Goal: Task Accomplishment & Management: Manage account settings

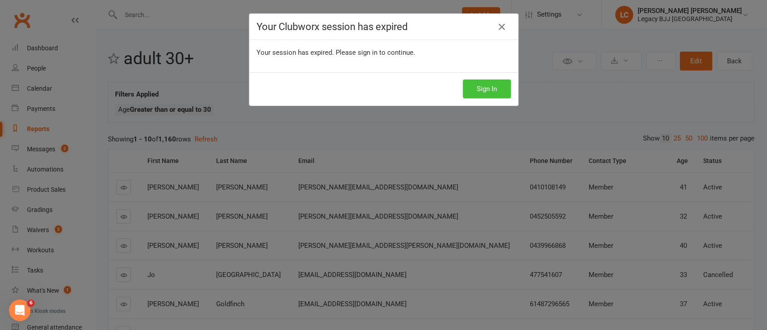
click at [470, 96] on button "Sign In" at bounding box center [487, 89] width 48 height 19
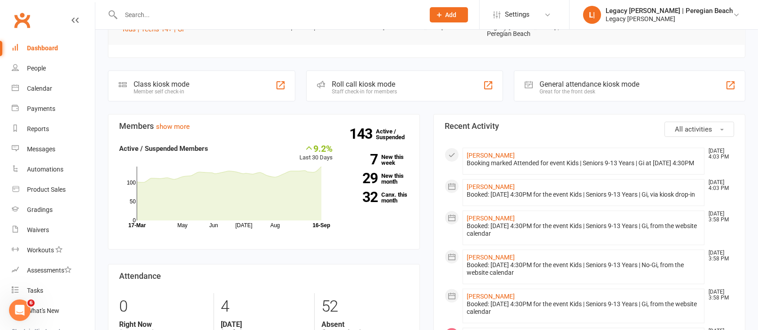
scroll to position [199, 0]
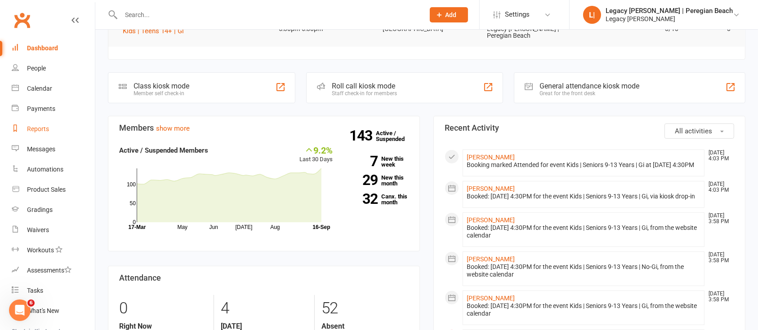
click at [47, 135] on link "Reports" at bounding box center [53, 129] width 83 height 20
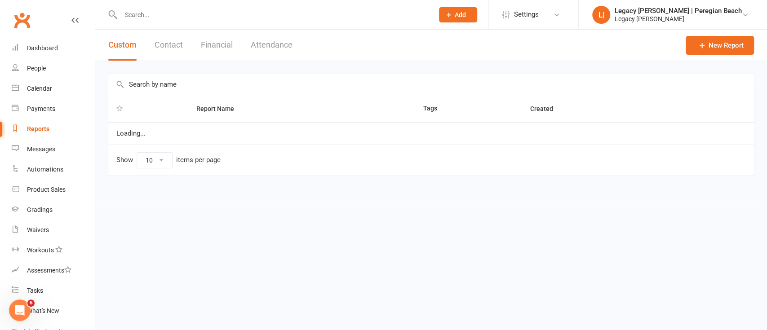
select select "100"
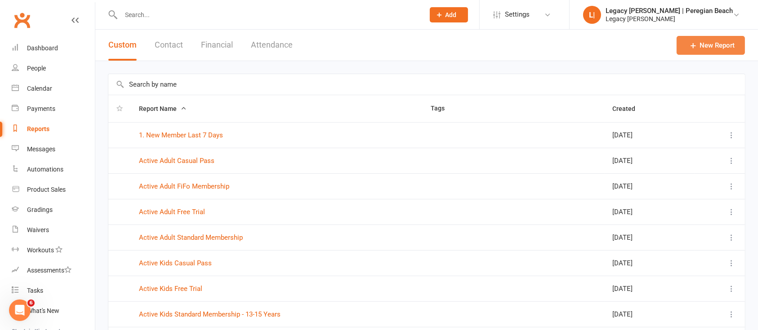
click at [723, 52] on link "New Report" at bounding box center [711, 45] width 68 height 19
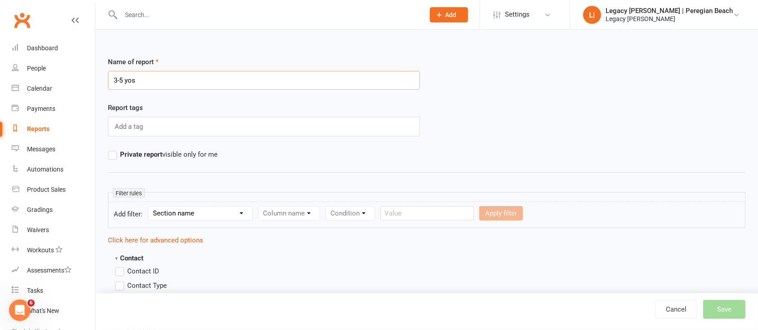
type input "3-5 yos"
click at [201, 212] on select "Section name Contact Attendance Aggregate Payment Booking Waitlist Attendees Ca…" at bounding box center [200, 213] width 104 height 13
select select "0"
click at [150, 207] on select "Section name Contact Attendance Aggregate Payment Booking Waitlist Attendees Ca…" at bounding box center [200, 213] width 104 height 13
click at [312, 216] on select "Column name Contact Type First Name Last Name Full Name Email Phone Number Addr…" at bounding box center [366, 213] width 214 height 13
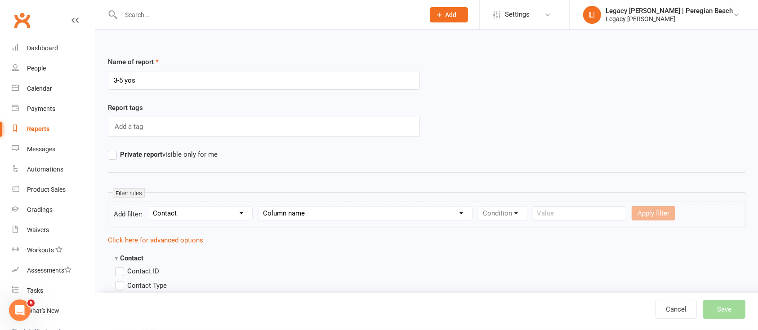
select select "23"
click at [260, 207] on select "Column name Contact Type First Name Last Name Full Name Email Phone Number Addr…" at bounding box center [366, 213] width 214 height 13
click at [528, 216] on select "Condition Is Is not Less than Greater than Less than or equal to Greater than o…" at bounding box center [523, 213] width 91 height 13
select select "4"
click at [480, 207] on select "Condition Is Is not Less than Greater than Less than or equal to Greater than o…" at bounding box center [523, 213] width 91 height 13
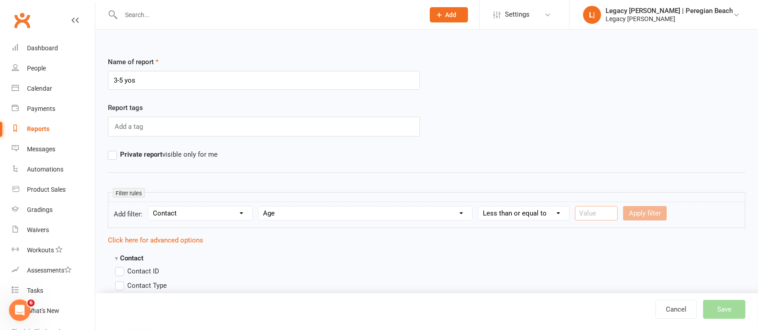
click at [592, 208] on input "number" at bounding box center [596, 213] width 43 height 14
type input "5"
click at [650, 215] on button "Apply filter" at bounding box center [645, 213] width 44 height 14
select select
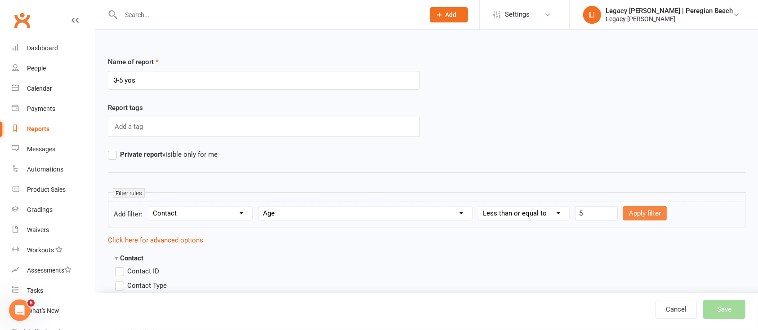
select select
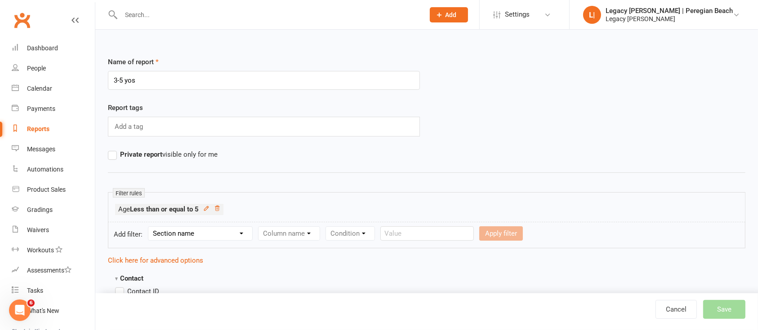
click at [194, 228] on select "Section name Contact Attendance Aggregate Payment Booking Waitlist Attendees Ca…" at bounding box center [200, 233] width 104 height 13
select select "0"
click at [150, 227] on select "Section name Contact Attendance Aggregate Payment Booking Waitlist Attendees Ca…" at bounding box center [200, 233] width 104 height 13
click at [292, 228] on select "Column name Contact Type First Name Last Name Full Name Email Phone Number Addr…" at bounding box center [366, 233] width 214 height 13
select select "23"
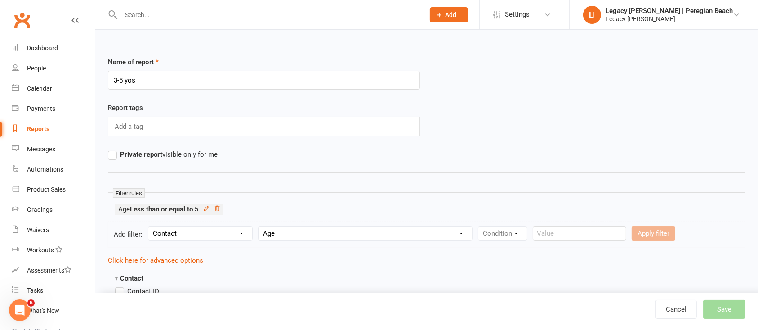
click at [260, 227] on select "Column name Contact Type First Name Last Name Full Name Email Phone Number Addr…" at bounding box center [366, 233] width 214 height 13
click at [517, 234] on select "Condition Is Is not Less than Greater than Less than or equal to Greater than o…" at bounding box center [523, 233] width 91 height 13
select select "7"
click at [480, 227] on select "Condition Is Is not Less than Greater than Less than or equal to Greater than o…" at bounding box center [523, 233] width 91 height 13
click at [612, 236] on button "Apply filter" at bounding box center [597, 234] width 44 height 14
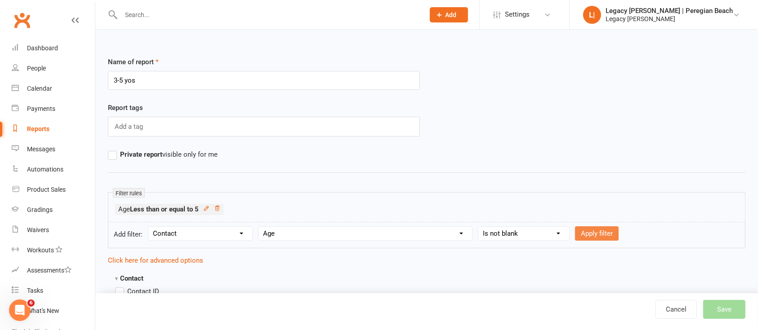
select select
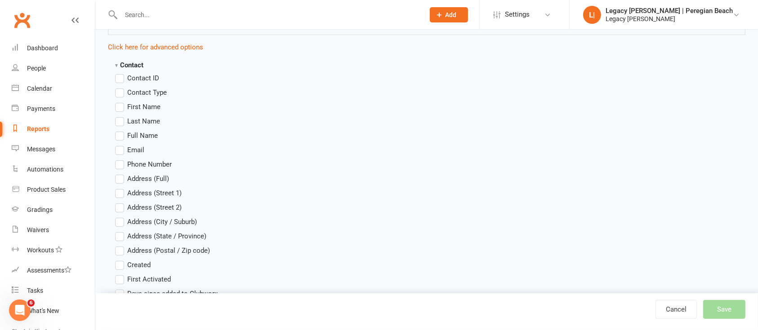
scroll to position [242, 0]
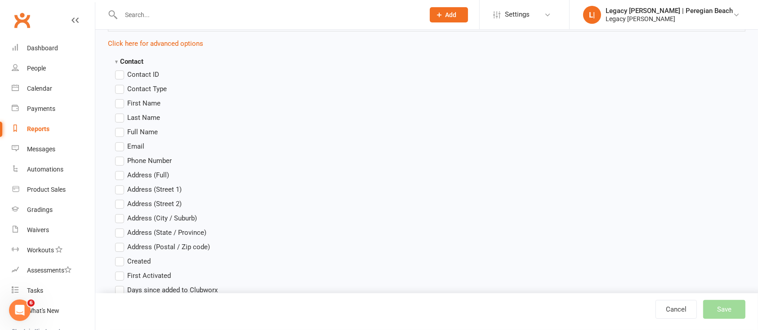
click at [149, 103] on span "First Name" at bounding box center [143, 102] width 33 height 9
click at [121, 98] on input "First Name" at bounding box center [118, 98] width 6 height 0
click at [149, 113] on span "Last Name" at bounding box center [143, 116] width 33 height 9
click at [121, 112] on input "Last Name" at bounding box center [118, 112] width 6 height 0
click at [132, 147] on span "Email" at bounding box center [135, 145] width 17 height 9
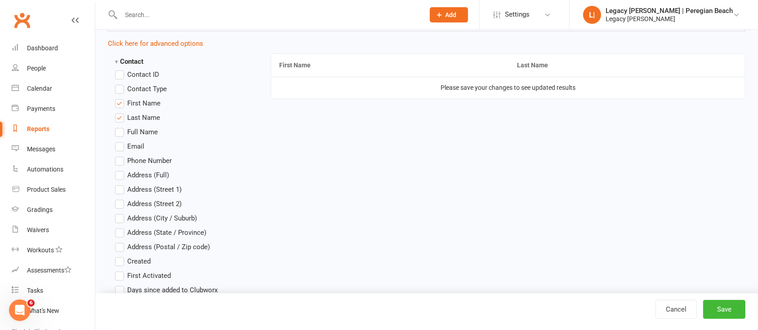
click at [121, 141] on input "Email" at bounding box center [118, 141] width 6 height 0
click at [156, 160] on span "Phone Number" at bounding box center [149, 160] width 45 height 9
click at [121, 156] on input "Phone Number" at bounding box center [118, 156] width 6 height 0
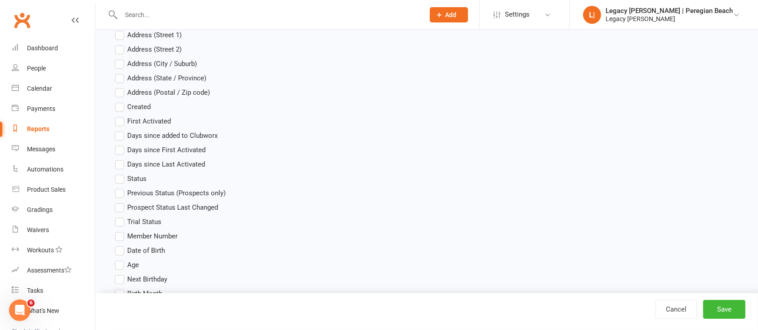
scroll to position [399, 0]
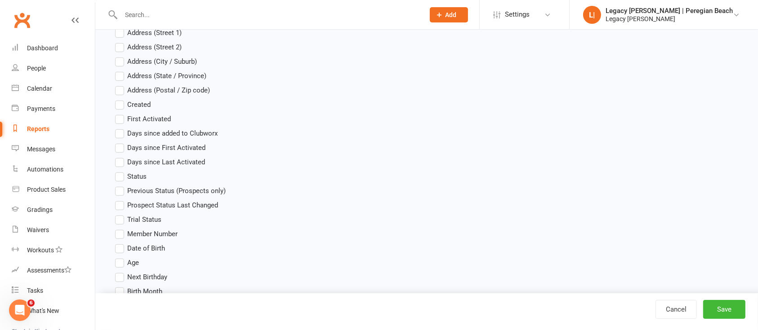
click at [122, 174] on label "Status" at bounding box center [130, 176] width 31 height 11
click at [121, 171] on input "Status" at bounding box center [118, 171] width 6 height 0
click at [137, 261] on span "Age" at bounding box center [133, 262] width 12 height 9
click at [121, 258] on input "Age" at bounding box center [118, 258] width 6 height 0
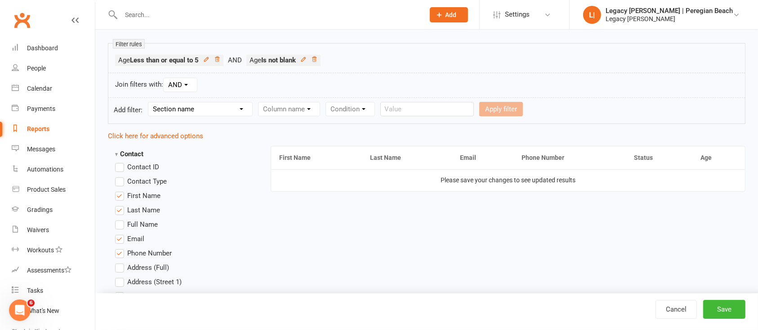
scroll to position [153, 0]
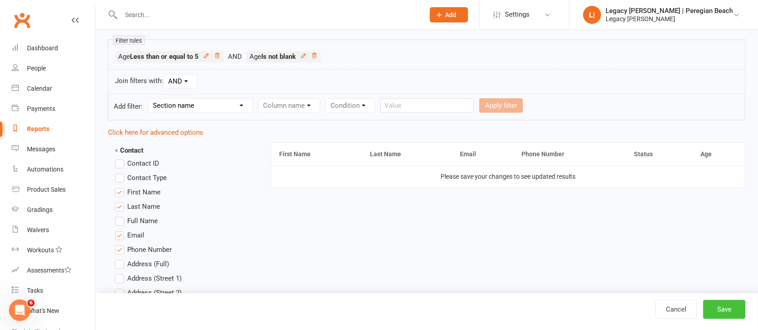
click at [721, 315] on button "Save" at bounding box center [724, 309] width 42 height 19
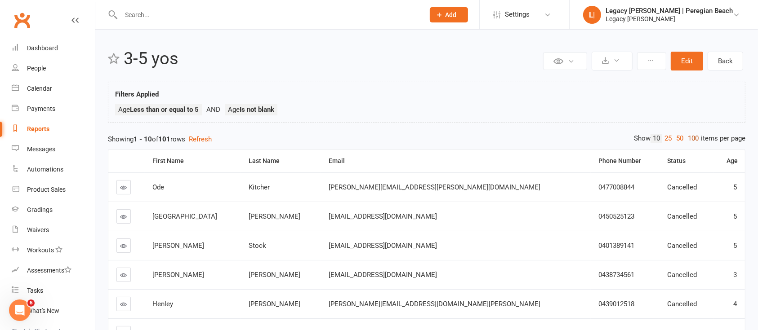
click at [698, 136] on link "100" at bounding box center [693, 138] width 15 height 9
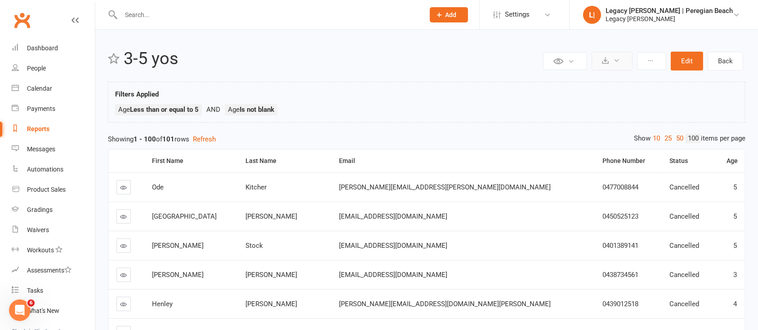
click at [613, 68] on button at bounding box center [612, 61] width 41 height 19
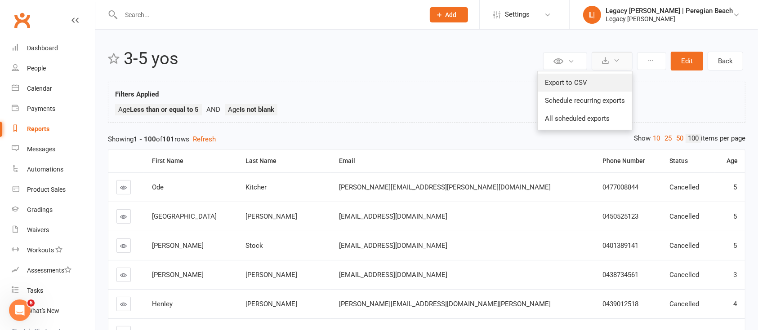
click at [585, 78] on link "Export to CSV" at bounding box center [585, 83] width 94 height 18
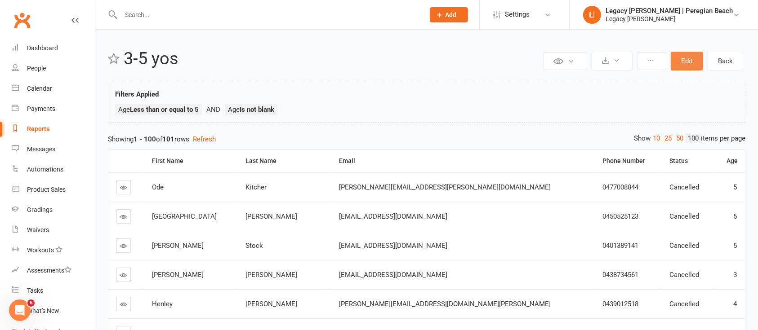
click at [688, 52] on button "Edit" at bounding box center [687, 61] width 32 height 19
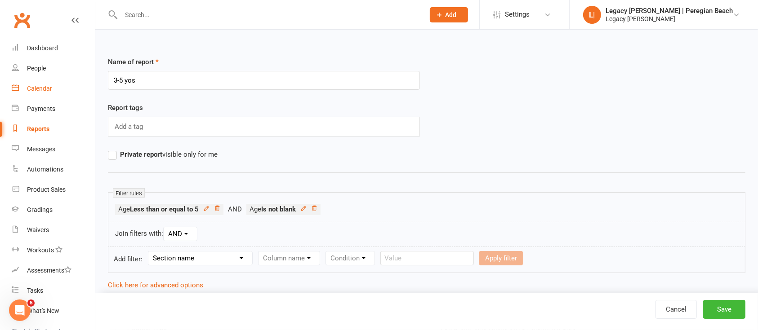
drag, startPoint x: 158, startPoint y: 81, endPoint x: 59, endPoint y: 95, distance: 100.3
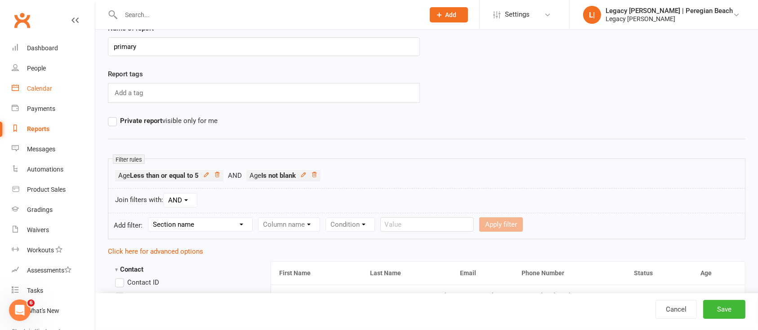
scroll to position [90, 0]
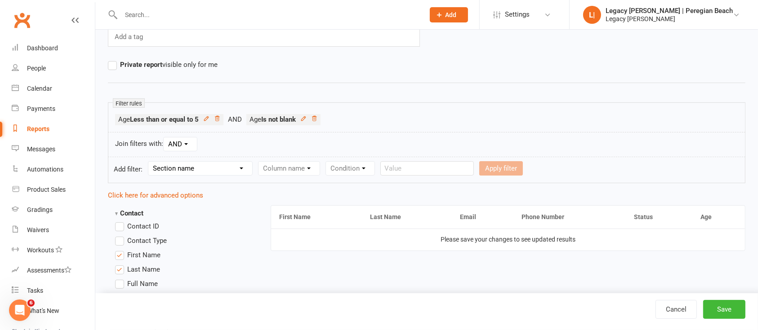
type input "primary"
click at [222, 122] on li "Age Less than or equal to 5" at bounding box center [180, 119] width 131 height 11
click at [317, 122] on link at bounding box center [314, 120] width 6 height 8
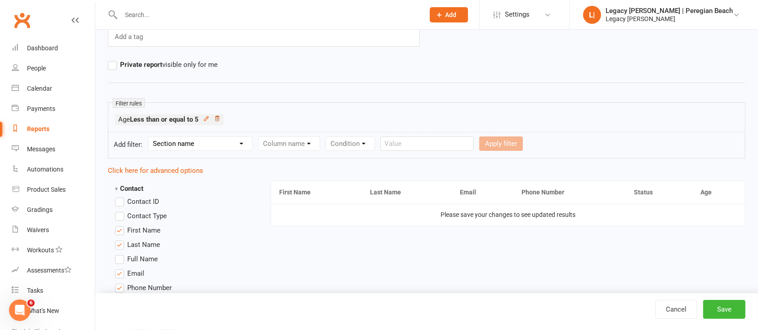
click at [220, 121] on icon at bounding box center [217, 119] width 6 height 6
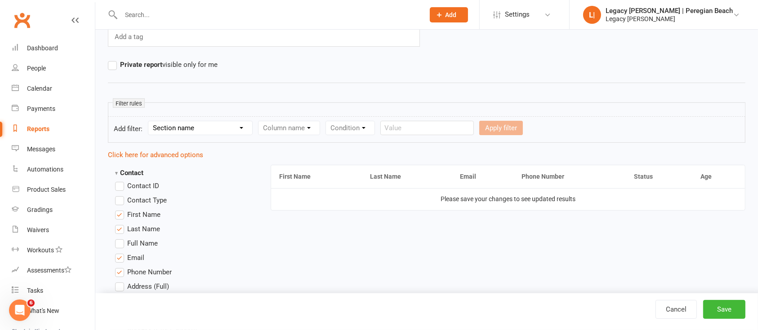
click at [207, 128] on select "Section name Contact Attendance Aggregate Payment Booking Waitlist Attendees Ca…" at bounding box center [200, 127] width 104 height 13
select select "0"
click at [150, 121] on select "Section name Contact Attendance Aggregate Payment Booking Waitlist Attendees Ca…" at bounding box center [200, 127] width 104 height 13
click at [286, 134] on select "Column name Contact Type First Name Last Name Full Name Email Phone Number Addr…" at bounding box center [366, 127] width 214 height 13
select select "23"
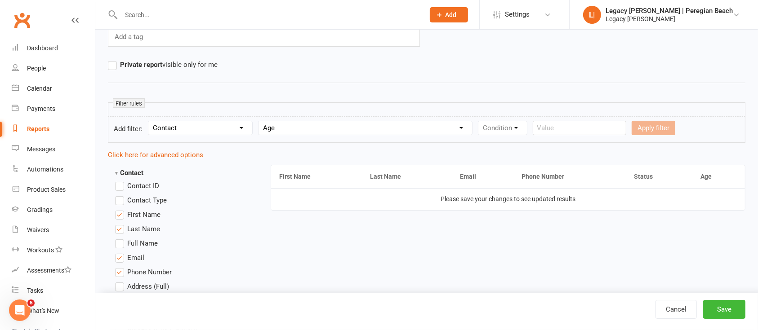
click at [260, 121] on select "Column name Contact Type First Name Last Name Full Name Email Phone Number Addr…" at bounding box center [366, 127] width 214 height 13
click at [524, 128] on select "Condition Is Is not Less than Greater than Less than or equal to Greater than o…" at bounding box center [523, 127] width 91 height 13
select select "5"
click at [480, 121] on select "Condition Is Is not Less than Greater than Less than or equal to Greater than o…" at bounding box center [523, 127] width 91 height 13
click at [608, 124] on input "number" at bounding box center [596, 128] width 43 height 14
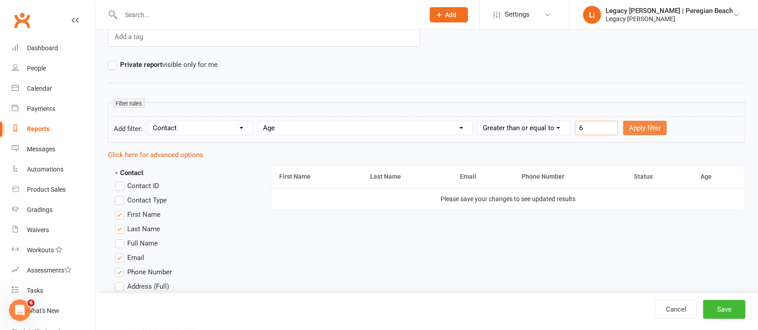
type input "6"
click at [643, 131] on button "Apply filter" at bounding box center [645, 128] width 44 height 14
select select
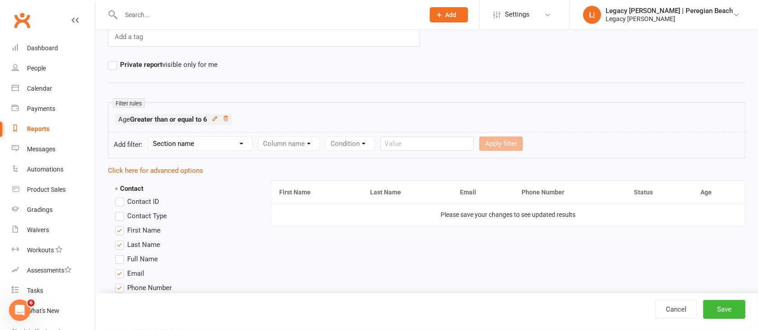
click at [209, 141] on select "Section name Contact Attendance Aggregate Payment Booking Waitlist Attendees Ca…" at bounding box center [200, 143] width 104 height 13
select select "0"
click at [150, 137] on select "Section name Contact Attendance Aggregate Payment Booking Waitlist Attendees Ca…" at bounding box center [200, 143] width 104 height 13
click at [288, 140] on select "Column name Contact Type First Name Last Name Full Name Email Phone Number Addr…" at bounding box center [366, 143] width 214 height 13
select select "23"
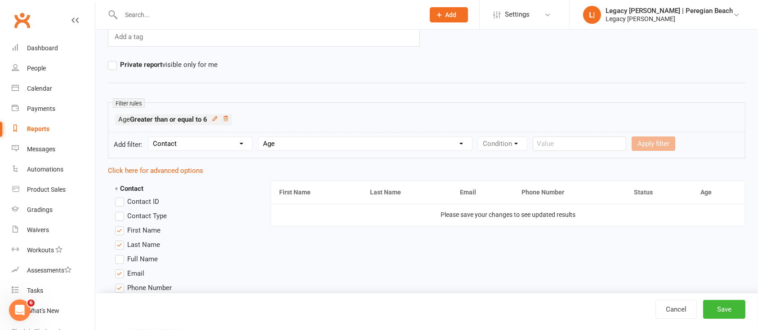
click at [260, 137] on select "Column name Contact Type First Name Last Name Full Name Email Phone Number Addr…" at bounding box center [366, 143] width 214 height 13
click at [503, 140] on select "Condition Is Is not Less than Greater than Less than or equal to Greater than o…" at bounding box center [523, 143] width 91 height 13
select select "4"
click at [480, 137] on select "Condition Is Is not Less than Greater than Less than or equal to Greater than o…" at bounding box center [523, 143] width 91 height 13
click at [598, 148] on input "number" at bounding box center [596, 144] width 43 height 14
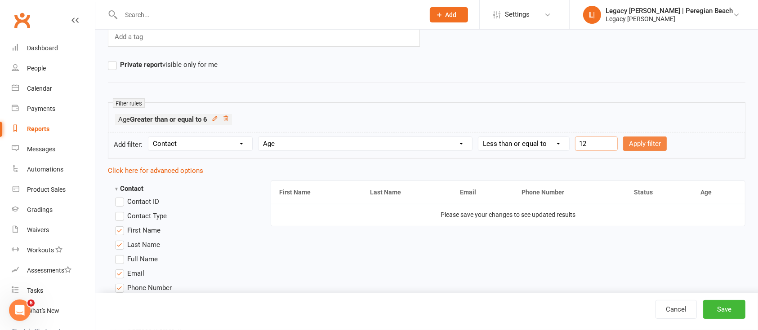
type input "12"
click at [660, 139] on button "Apply filter" at bounding box center [645, 144] width 44 height 14
select select
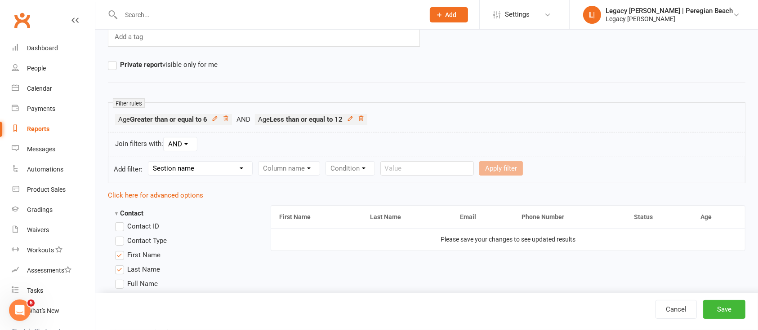
click at [164, 240] on span "Contact Type" at bounding box center [147, 240] width 40 height 9
click at [121, 236] on input "Contact Type" at bounding box center [118, 236] width 6 height 0
click at [721, 306] on button "Save" at bounding box center [724, 309] width 42 height 19
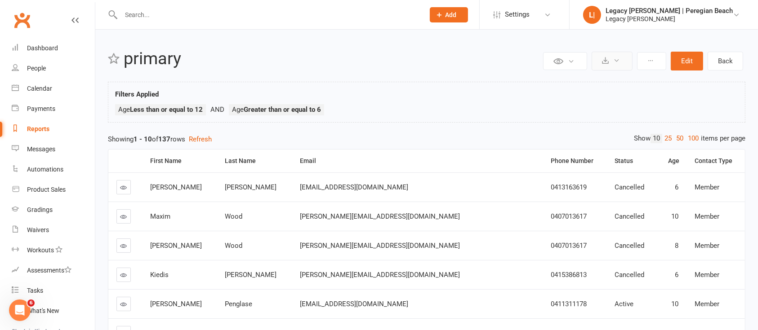
click at [611, 59] on button at bounding box center [612, 61] width 41 height 19
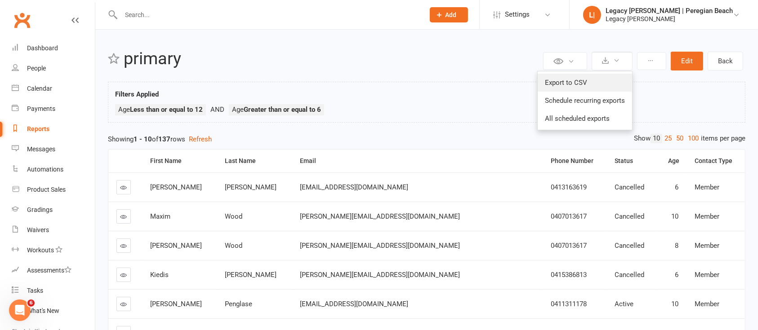
click at [584, 75] on link "Export to CSV" at bounding box center [585, 83] width 94 height 18
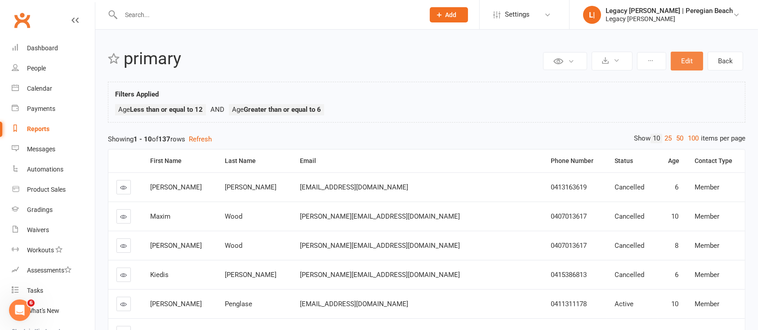
click at [684, 59] on button "Edit" at bounding box center [687, 61] width 32 height 19
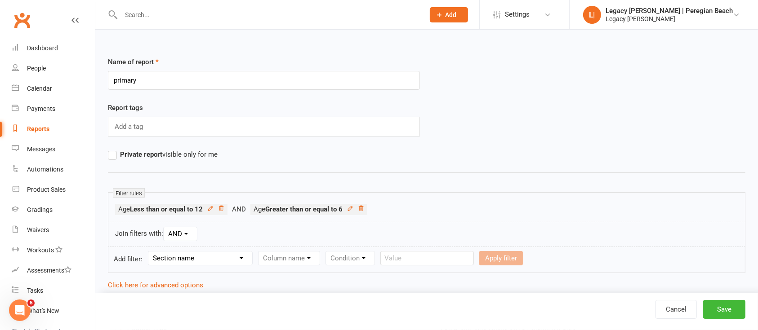
click at [185, 87] on input "primary" at bounding box center [264, 80] width 312 height 19
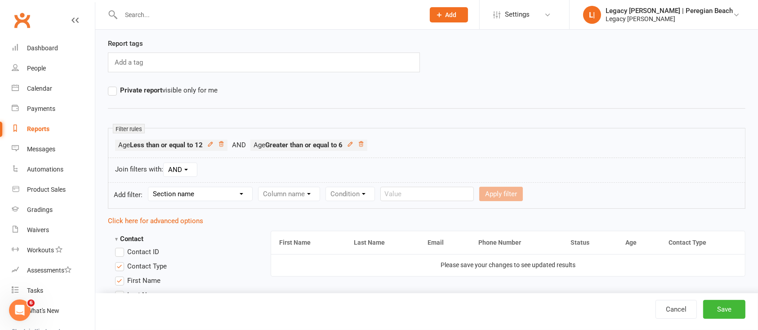
scroll to position [72, 0]
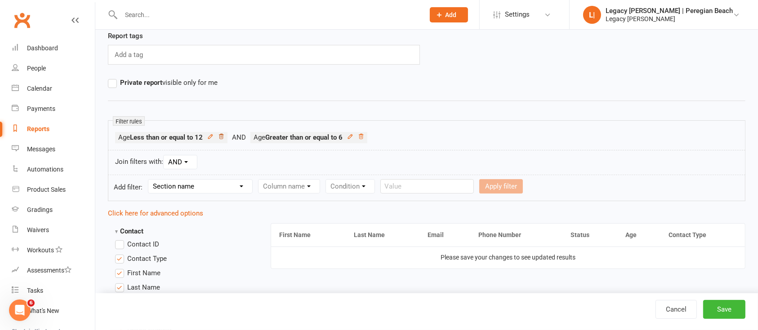
type input "teens"
click at [223, 136] on icon at bounding box center [221, 137] width 6 height 6
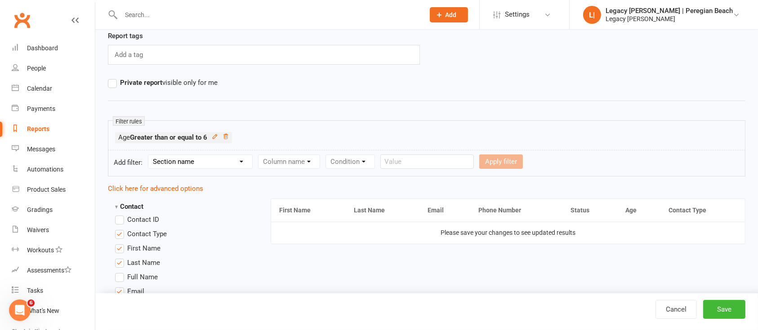
click at [228, 138] on icon at bounding box center [226, 137] width 6 height 6
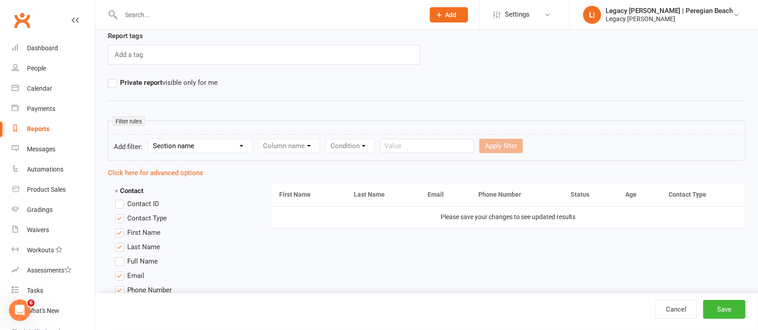
click at [229, 151] on select "Section name Contact Attendance Aggregate Payment Booking Waitlist Attendees Ca…" at bounding box center [200, 145] width 104 height 13
select select "0"
click at [150, 139] on select "Section name Contact Attendance Aggregate Payment Booking Waitlist Attendees Ca…" at bounding box center [200, 145] width 104 height 13
click at [277, 143] on select "Column name Contact Type First Name Last Name Full Name Email Phone Number Addr…" at bounding box center [366, 145] width 214 height 13
select select "23"
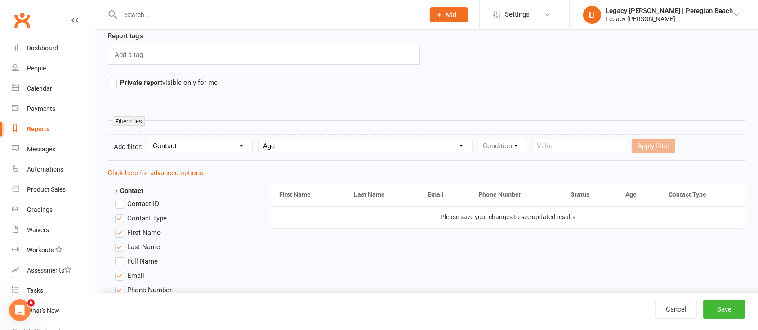
click at [260, 139] on select "Column name Contact Type First Name Last Name Full Name Email Phone Number Addr…" at bounding box center [366, 145] width 214 height 13
click at [502, 148] on select "Condition Is Is not Less than Greater than Less than or equal to Greater than o…" at bounding box center [523, 145] width 91 height 13
select select "5"
click at [480, 139] on select "Condition Is Is not Less than Greater than Less than or equal to Greater than o…" at bounding box center [523, 145] width 91 height 13
click at [596, 146] on input "number" at bounding box center [596, 146] width 43 height 14
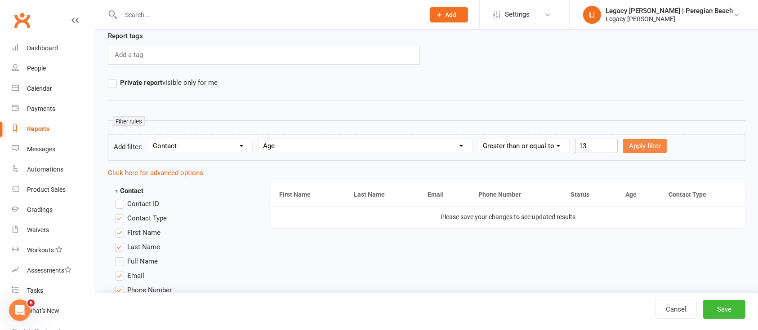
type input "13"
click at [641, 147] on button "Apply filter" at bounding box center [645, 146] width 44 height 14
select select
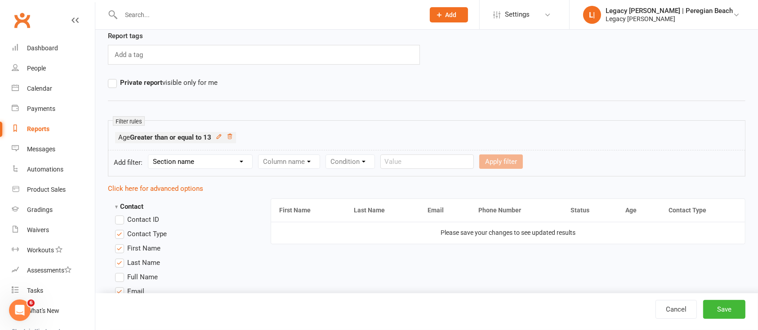
click at [216, 168] on select "Section name Contact Attendance Aggregate Payment Booking Waitlist Attendees Ca…" at bounding box center [200, 161] width 104 height 13
select select "0"
click at [150, 155] on select "Section name Contact Attendance Aggregate Payment Booking Waitlist Attendees Ca…" at bounding box center [200, 161] width 104 height 13
click at [321, 159] on select "Column name Contact Type First Name Last Name Full Name Email Phone Number Addr…" at bounding box center [366, 161] width 214 height 13
select select "23"
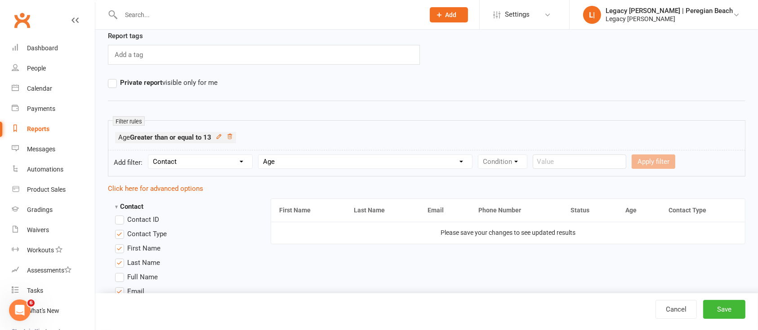
click at [260, 155] on select "Column name Contact Type First Name Last Name Full Name Email Phone Number Addr…" at bounding box center [366, 161] width 214 height 13
click at [511, 165] on select "Condition Is Is not Less than Greater than Less than or equal to Greater than o…" at bounding box center [523, 161] width 91 height 13
select select "4"
click at [480, 155] on select "Condition Is Is not Less than Greater than Less than or equal to Greater than o…" at bounding box center [523, 161] width 91 height 13
click at [598, 161] on input "number" at bounding box center [596, 162] width 43 height 14
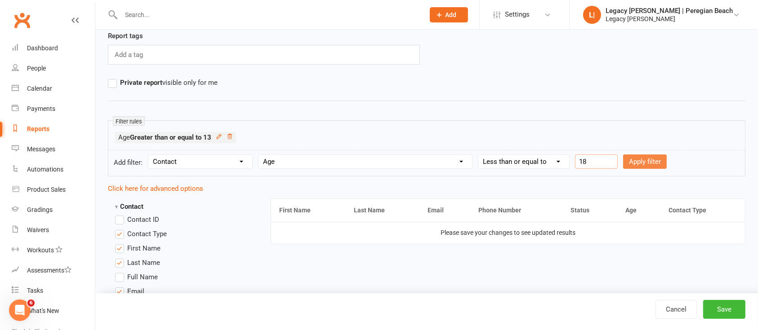
type input "18"
click at [647, 163] on button "Apply filter" at bounding box center [645, 162] width 44 height 14
select select
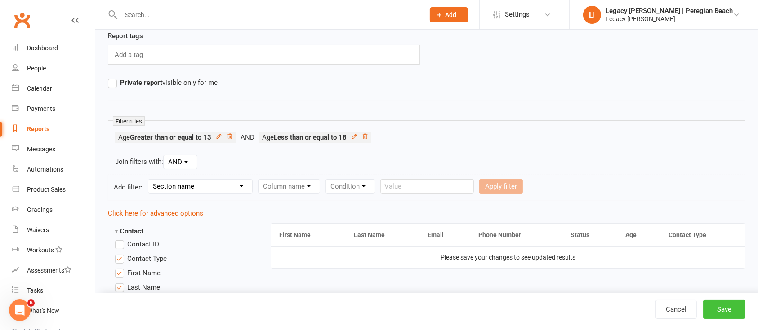
click at [726, 308] on button "Save" at bounding box center [724, 309] width 42 height 19
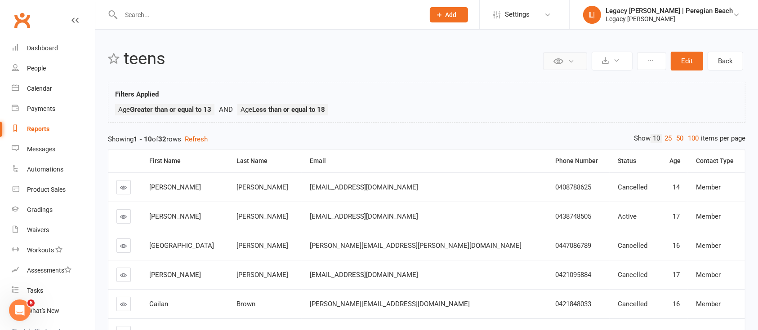
click at [571, 54] on button at bounding box center [565, 61] width 44 height 18
click at [612, 59] on button at bounding box center [612, 61] width 41 height 19
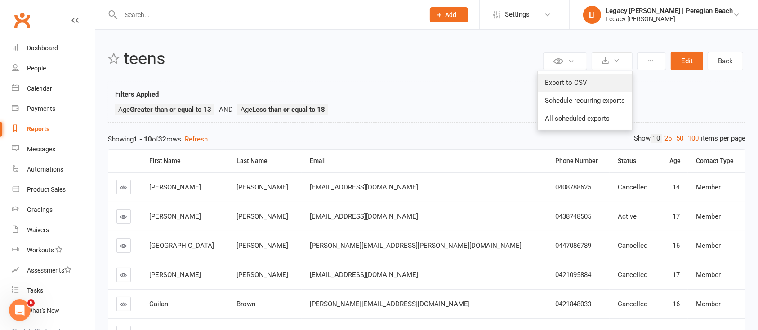
click at [586, 87] on link "Export to CSV" at bounding box center [585, 83] width 94 height 18
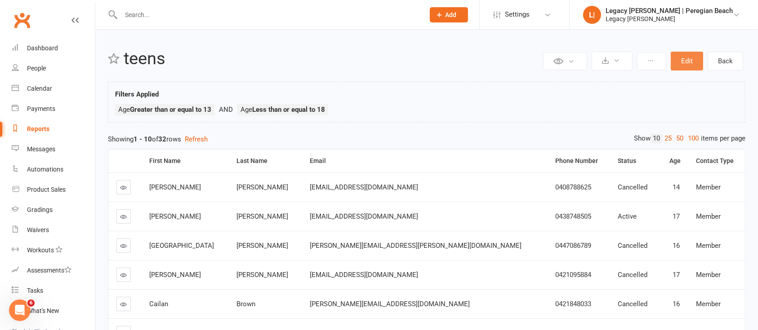
click at [692, 57] on button "Edit" at bounding box center [687, 61] width 32 height 19
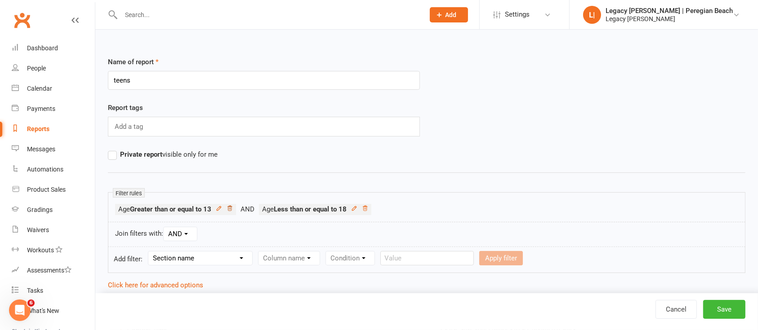
click at [231, 209] on icon at bounding box center [230, 208] width 6 height 6
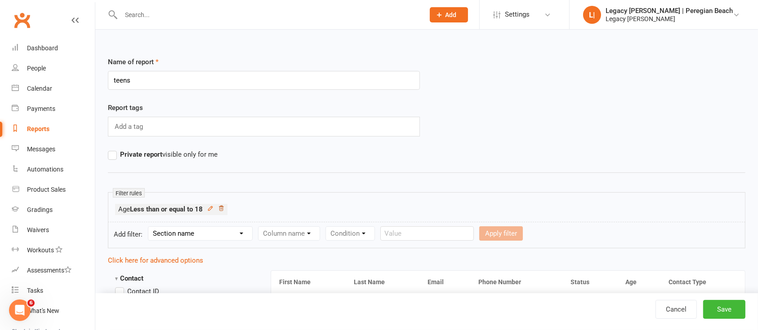
click at [223, 207] on icon at bounding box center [221, 208] width 6 height 6
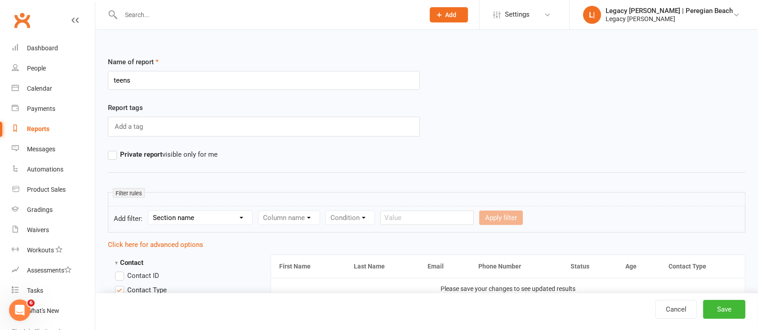
click at [201, 223] on select "Section name Contact Attendance Aggregate Payment Booking Waitlist Attendees Ca…" at bounding box center [200, 217] width 104 height 13
select select "0"
click at [150, 211] on select "Section name Contact Attendance Aggregate Payment Booking Waitlist Attendees Ca…" at bounding box center [200, 217] width 104 height 13
click at [302, 216] on select "Column name Contact Type First Name Last Name Full Name Email Phone Number Addr…" at bounding box center [366, 217] width 214 height 13
select select "23"
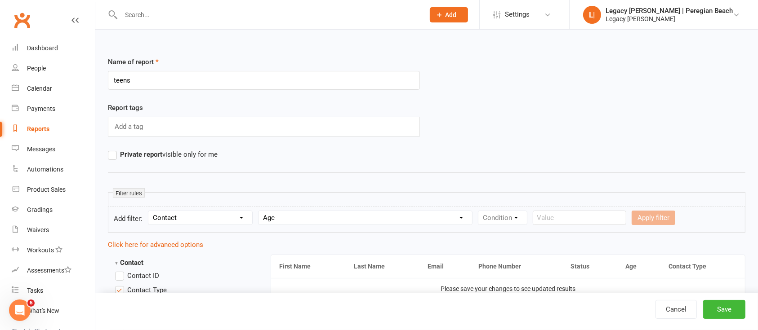
click at [260, 211] on select "Column name Contact Type First Name Last Name Full Name Email Phone Number Addr…" at bounding box center [366, 217] width 214 height 13
click at [517, 217] on select "Condition Is Is not Less than Greater than Less than or equal to Greater than o…" at bounding box center [523, 217] width 91 height 13
select select "5"
click at [480, 211] on select "Condition Is Is not Less than Greater than Less than or equal to Greater than o…" at bounding box center [523, 217] width 91 height 13
click at [598, 214] on input "number" at bounding box center [596, 218] width 43 height 14
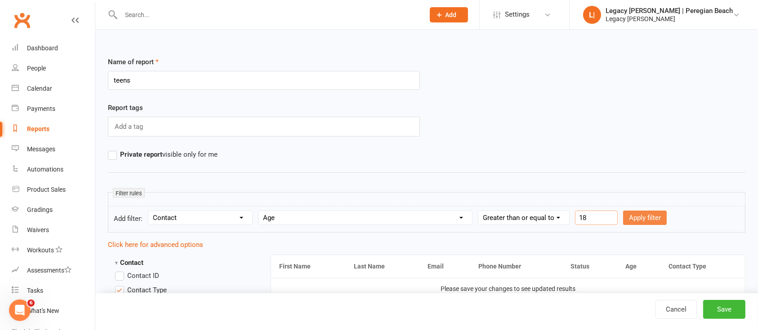
type input "18"
click at [648, 219] on button "Apply filter" at bounding box center [645, 218] width 44 height 14
select select
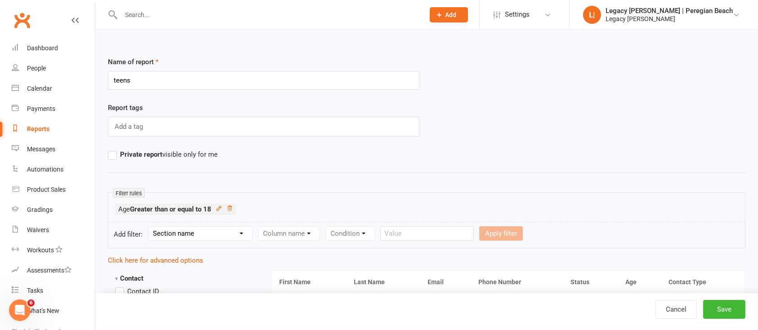
click at [185, 231] on select "Section name Contact Attendance Aggregate Payment Booking Waitlist Attendees Ca…" at bounding box center [200, 233] width 104 height 13
select select "0"
click at [150, 227] on select "Section name Contact Attendance Aggregate Payment Booking Waitlist Attendees Ca…" at bounding box center [200, 233] width 104 height 13
click at [290, 227] on select "Column name Contact Type First Name Last Name Full Name Email Phone Number Addr…" at bounding box center [366, 233] width 214 height 13
click at [260, 227] on select "Column name Contact Type First Name Last Name Full Name Email Phone Number Addr…" at bounding box center [366, 233] width 214 height 13
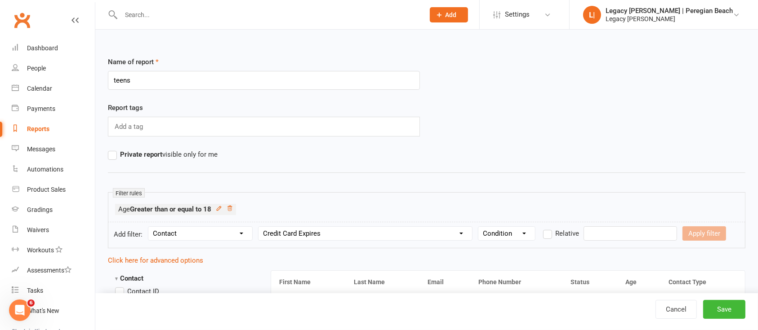
click at [386, 232] on select "Column name Contact Type First Name Last Name Full Name Email Phone Number Addr…" at bounding box center [366, 233] width 214 height 13
select select "23"
click at [260, 227] on select "Column name Contact Type First Name Last Name Full Name Email Phone Number Addr…" at bounding box center [366, 233] width 214 height 13
click at [521, 234] on select "Condition Is Is not Less than Greater than Less than or equal to Greater than o…" at bounding box center [506, 233] width 57 height 13
select select "4"
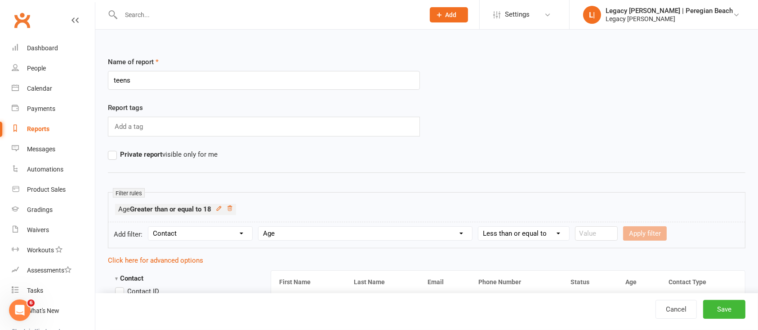
click at [480, 227] on select "Condition Is Is not Less than Greater than Less than or equal to Greater than o…" at bounding box center [523, 233] width 91 height 13
click at [600, 238] on input "number" at bounding box center [596, 234] width 43 height 14
type input "29"
click at [653, 232] on button "Apply filter" at bounding box center [645, 234] width 44 height 14
select select
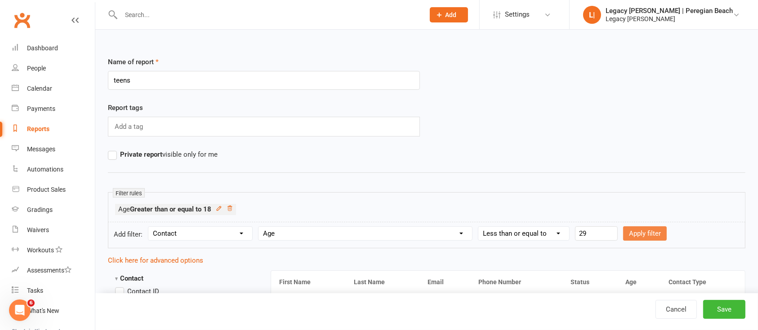
select select
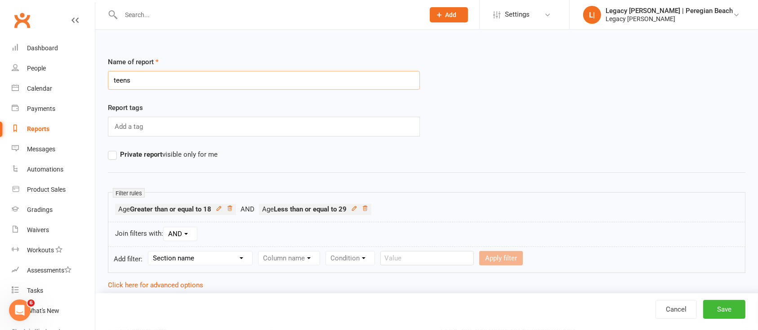
click at [346, 78] on input "teens" at bounding box center [264, 80] width 312 height 19
type input "adult 18-29"
click at [732, 308] on button "Save" at bounding box center [724, 309] width 42 height 19
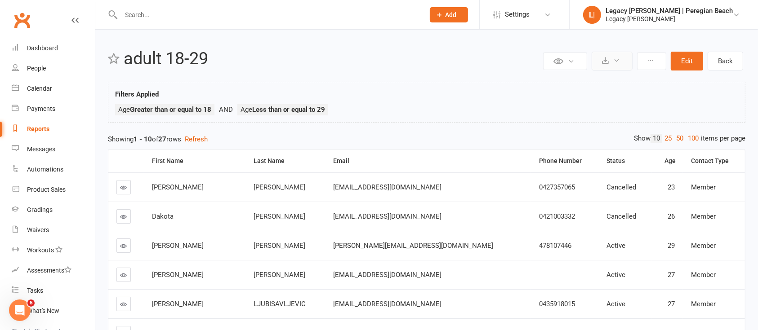
click at [615, 58] on icon at bounding box center [616, 60] width 7 height 7
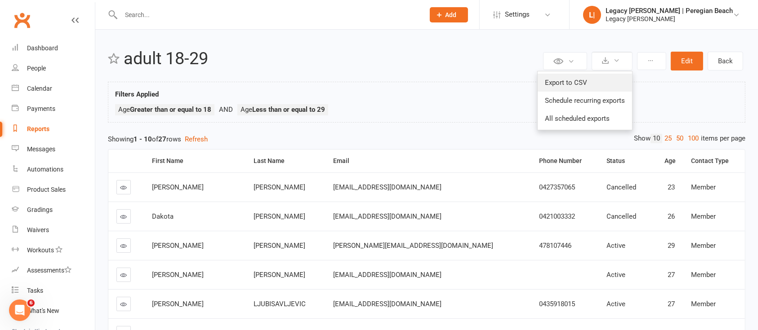
click at [587, 82] on link "Export to CSV" at bounding box center [585, 83] width 94 height 18
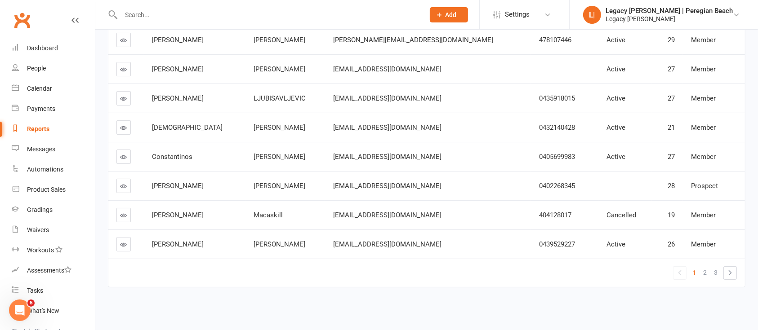
scroll to position [214, 0]
click at [530, 18] on span "Settings" at bounding box center [517, 14] width 25 height 20
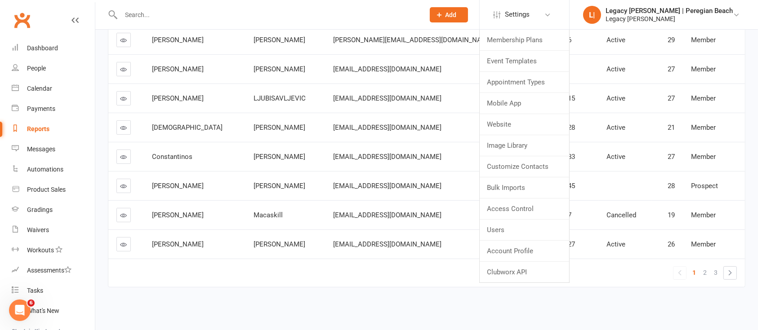
click at [168, 98] on td "[PERSON_NAME]" at bounding box center [194, 98] width 101 height 29
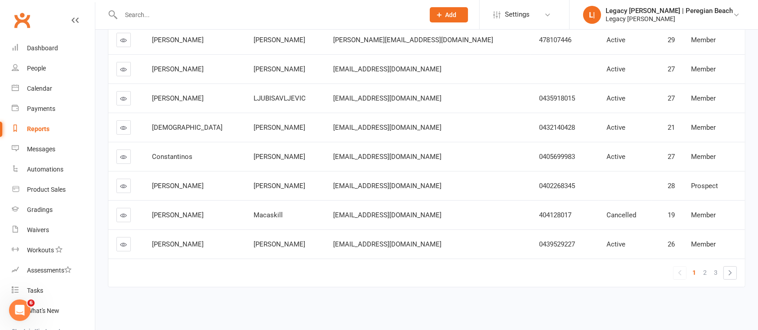
click at [129, 94] on link at bounding box center [123, 98] width 14 height 14
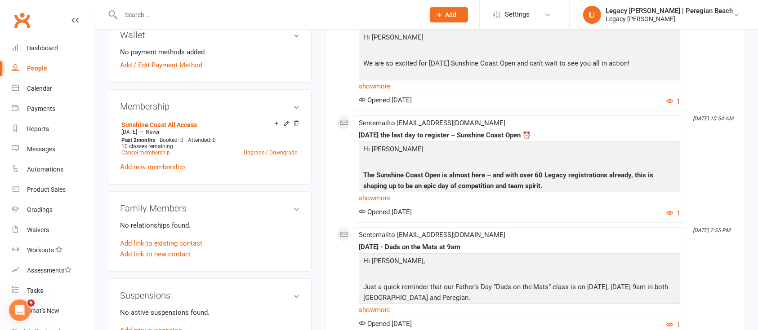
scroll to position [309, 0]
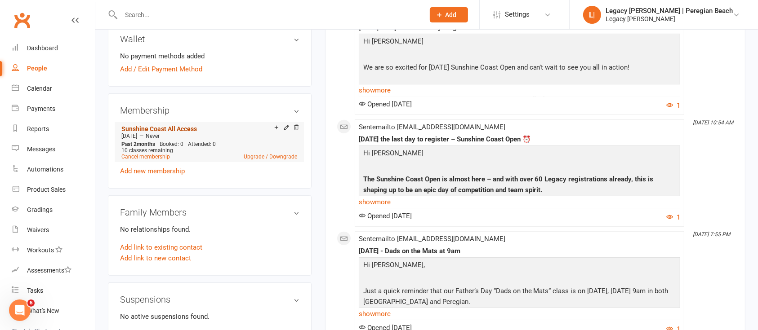
click at [158, 125] on link "Sunshine Coast All Access" at bounding box center [159, 128] width 76 height 7
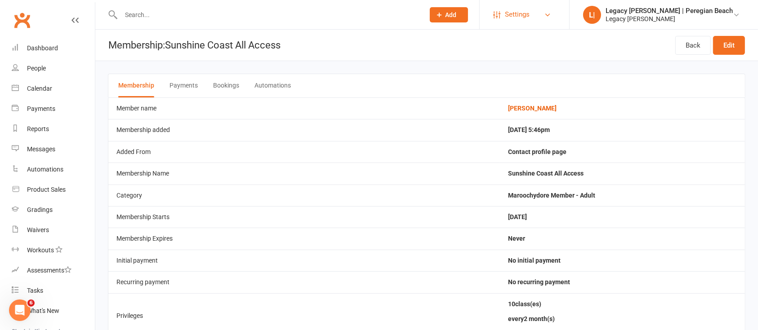
click at [530, 13] on span "Settings" at bounding box center [517, 14] width 25 height 20
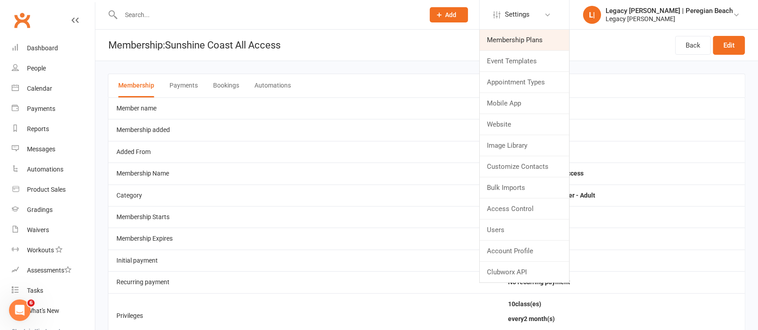
click at [548, 37] on link "Membership Plans" at bounding box center [524, 40] width 89 height 21
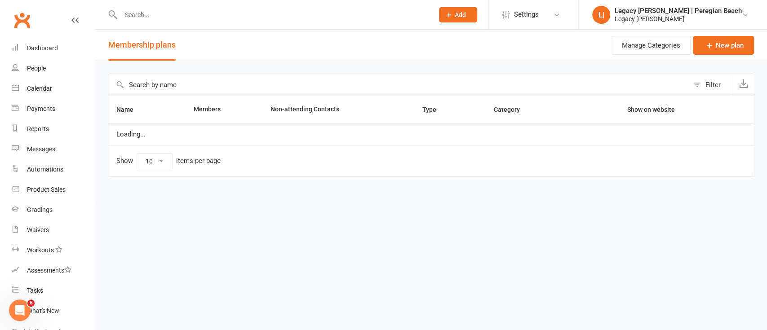
select select "100"
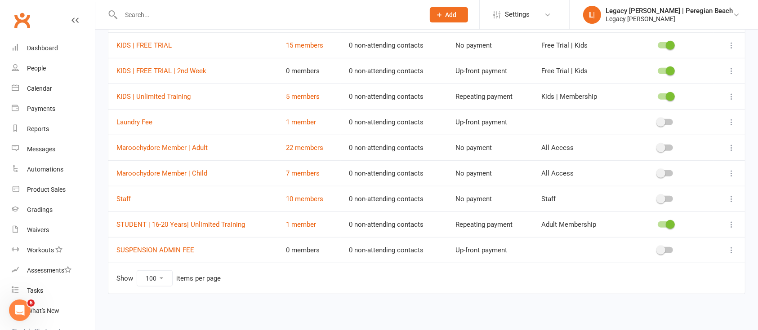
scroll to position [450, 0]
click at [302, 143] on link "22 members" at bounding box center [304, 147] width 37 height 8
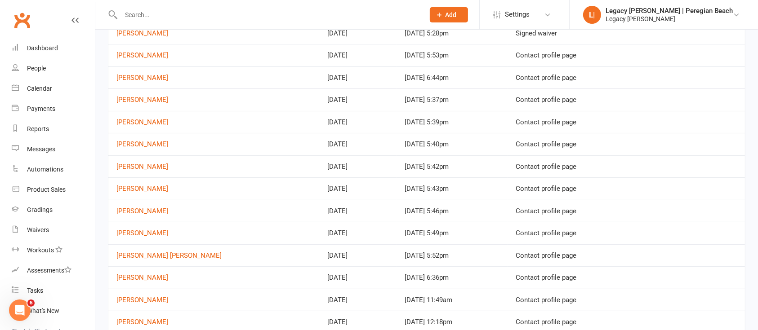
scroll to position [211, 0]
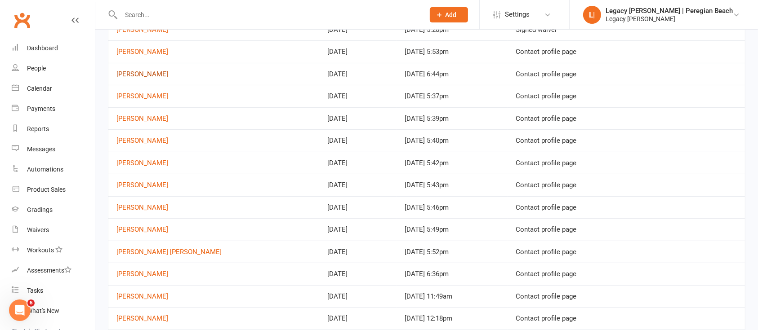
click at [168, 75] on link "[PERSON_NAME]" at bounding box center [142, 74] width 52 height 8
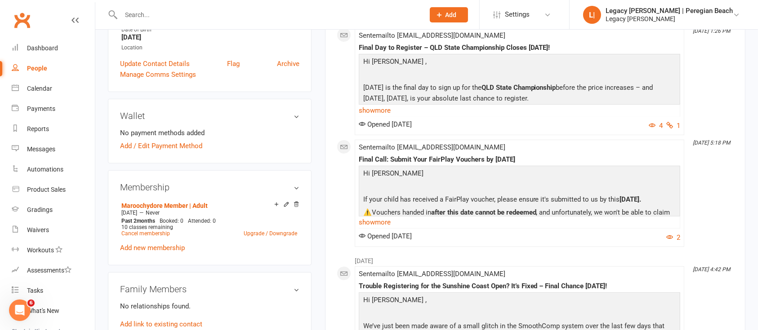
scroll to position [226, 0]
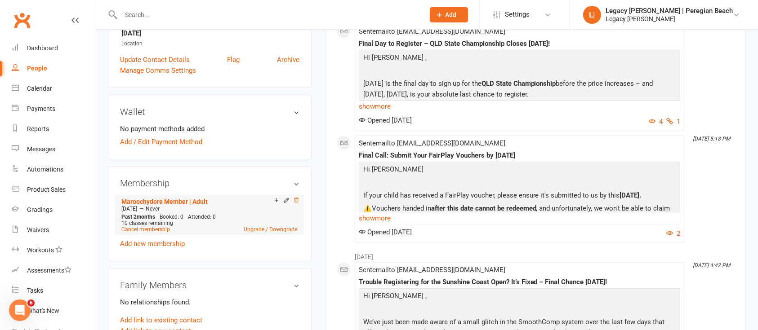
click at [296, 200] on icon at bounding box center [296, 200] width 6 height 6
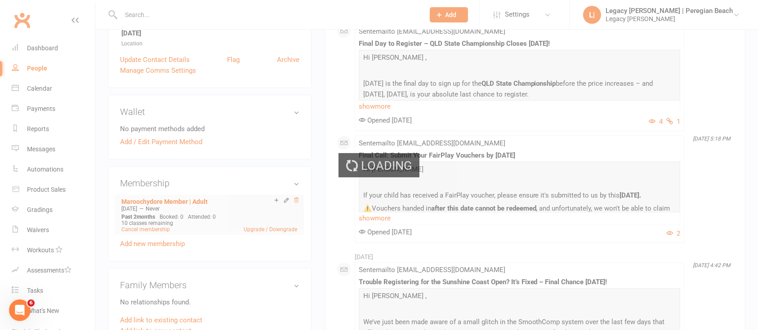
scroll to position [223, 0]
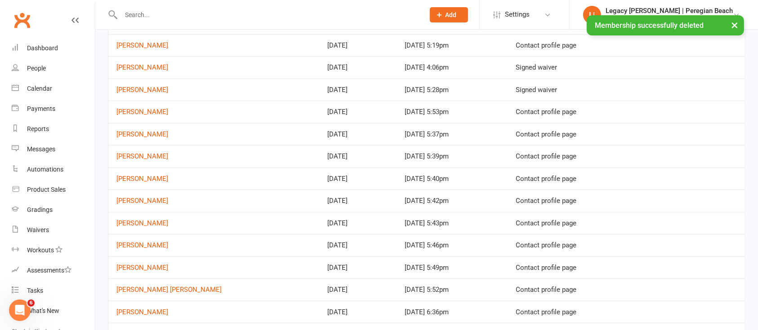
scroll to position [152, 0]
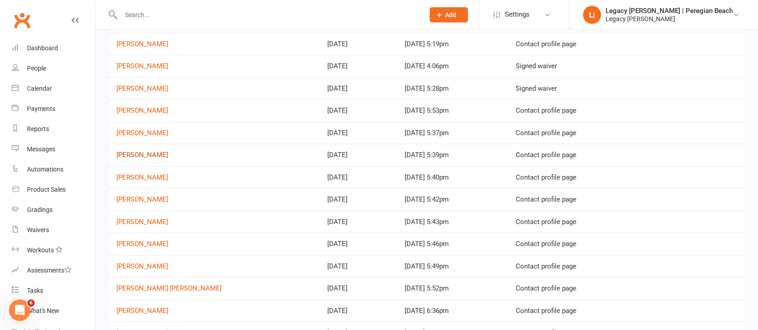
click at [143, 157] on link "[PERSON_NAME]" at bounding box center [142, 155] width 52 height 8
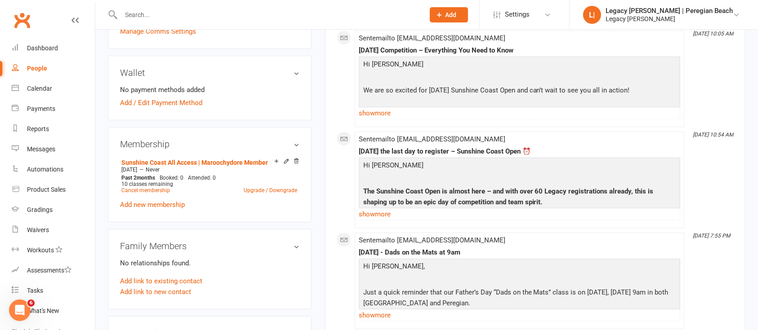
scroll to position [259, 0]
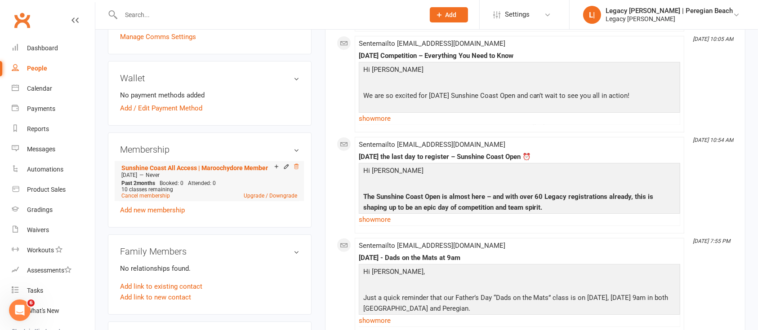
click at [296, 167] on icon at bounding box center [296, 167] width 6 height 6
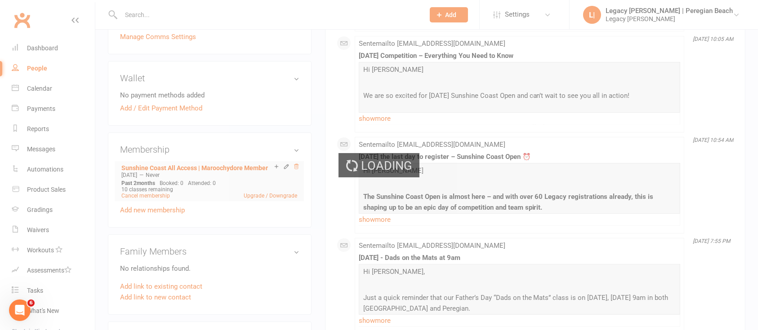
scroll to position [258, 0]
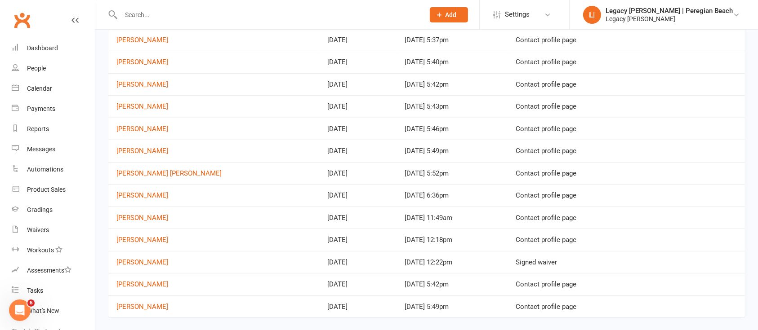
scroll to position [246, 0]
click at [168, 129] on link "[PERSON_NAME]" at bounding box center [142, 129] width 52 height 8
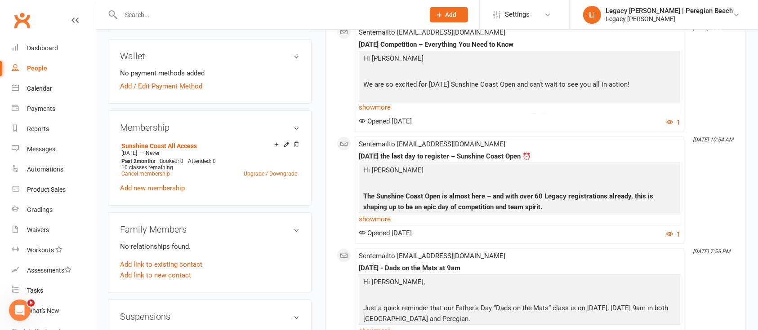
scroll to position [284, 0]
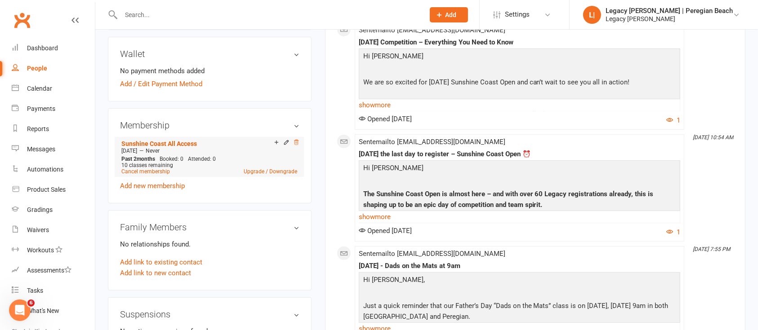
click at [298, 141] on icon at bounding box center [296, 142] width 4 height 5
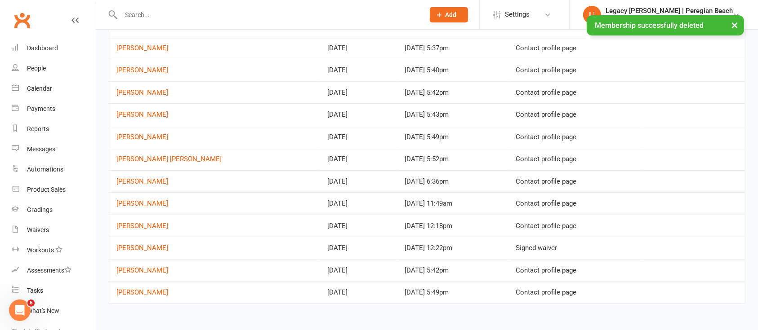
scroll to position [248, 0]
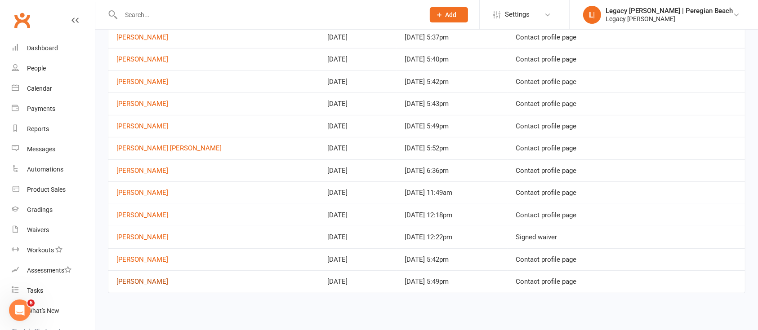
click at [139, 283] on link "[PERSON_NAME]" at bounding box center [142, 282] width 52 height 8
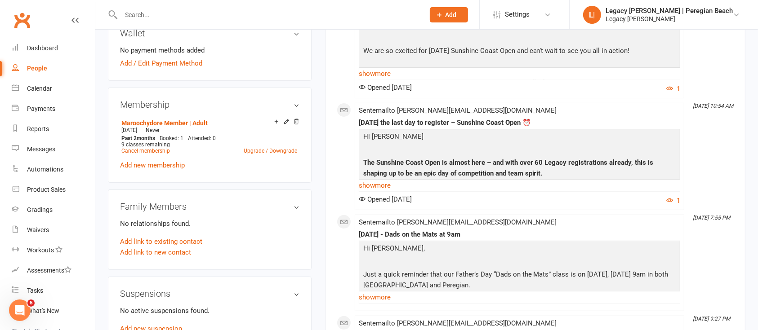
scroll to position [302, 0]
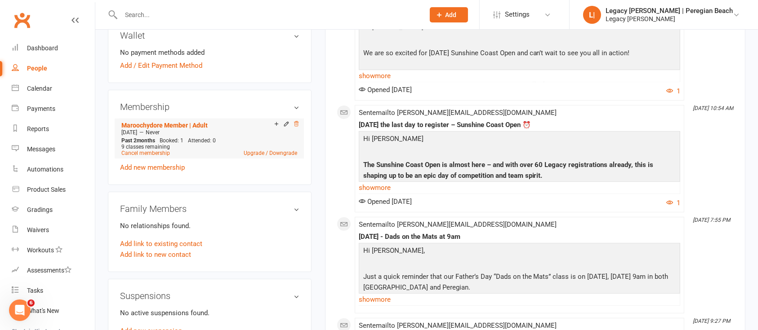
click at [296, 122] on icon at bounding box center [296, 124] width 6 height 6
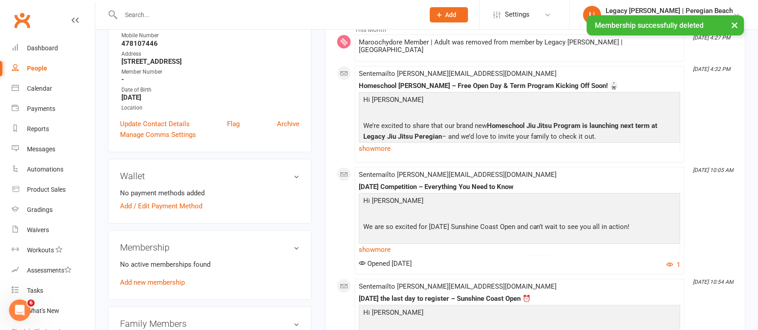
scroll to position [0, 0]
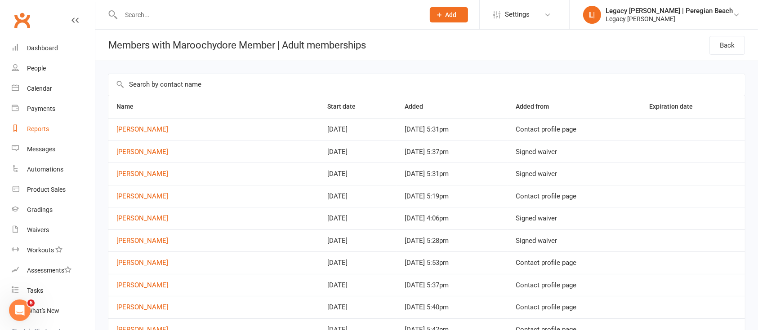
click at [47, 131] on div "Reports" at bounding box center [38, 128] width 22 height 7
select select "100"
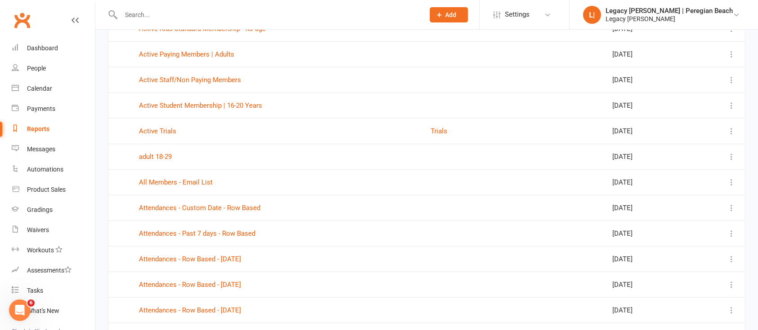
scroll to position [390, 0]
click at [156, 152] on link "adult 18-29" at bounding box center [155, 156] width 33 height 8
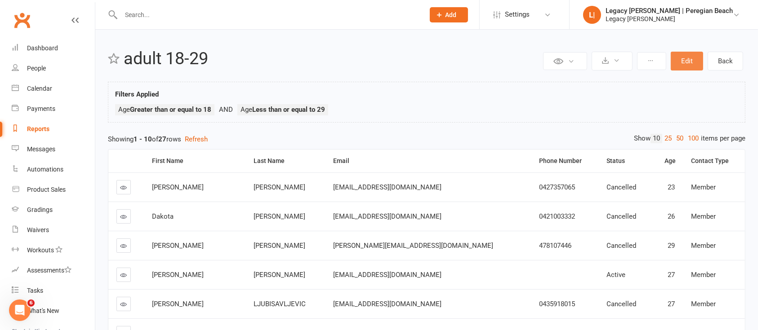
click at [695, 60] on button "Edit" at bounding box center [687, 61] width 32 height 19
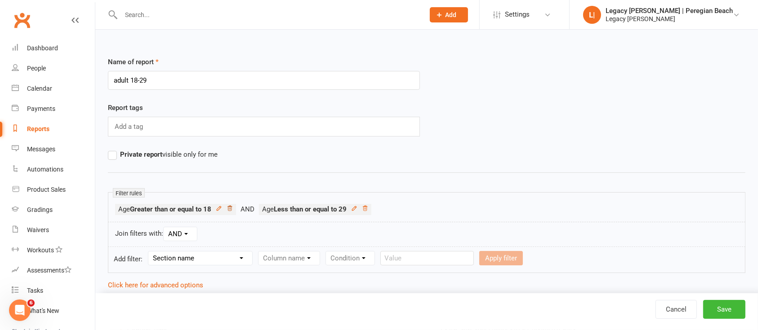
click at [232, 209] on icon at bounding box center [229, 208] width 4 height 5
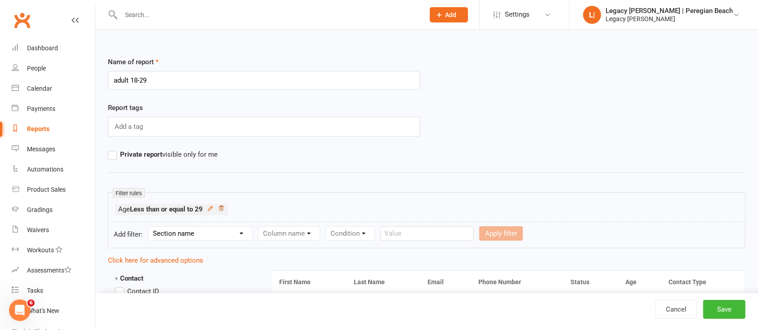
click at [220, 207] on icon at bounding box center [221, 208] width 6 height 6
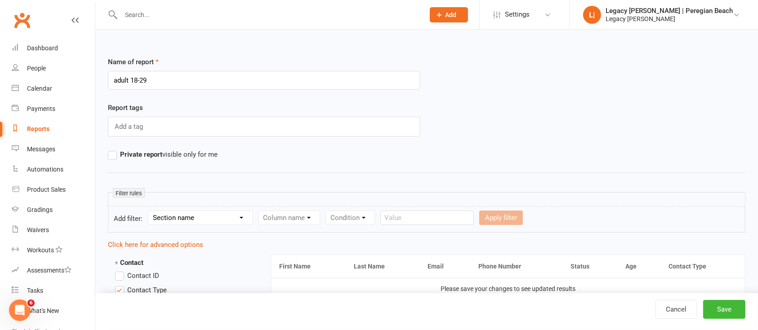
click at [207, 219] on select "Section name Contact Attendance Aggregate Payment Booking Waitlist Attendees Ca…" at bounding box center [200, 217] width 104 height 13
select select "0"
click at [150, 211] on select "Section name Contact Attendance Aggregate Payment Booking Waitlist Attendees Ca…" at bounding box center [200, 217] width 104 height 13
click at [380, 215] on select "Column name Contact Type First Name Last Name Full Name Email Phone Number Addr…" at bounding box center [366, 217] width 214 height 13
select select "23"
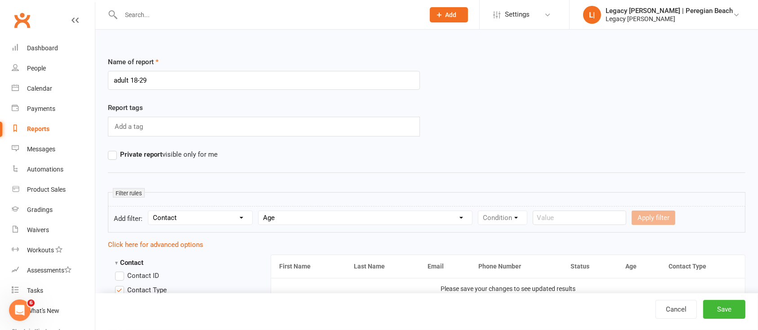
click at [260, 211] on select "Column name Contact Type First Name Last Name Full Name Email Phone Number Addr…" at bounding box center [366, 217] width 214 height 13
click at [509, 222] on select "Condition Is Is not Less than Greater than Less than or equal to Greater than o…" at bounding box center [523, 217] width 91 height 13
select select "5"
click at [480, 211] on select "Condition Is Is not Less than Greater than Less than or equal to Greater than o…" at bounding box center [523, 217] width 91 height 13
click at [598, 215] on input "number" at bounding box center [596, 218] width 43 height 14
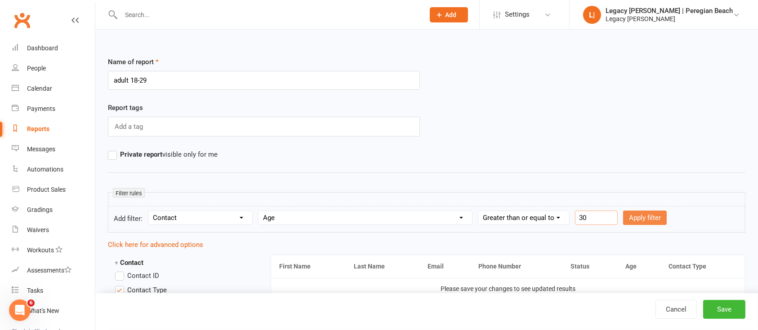
type input "30"
click at [645, 221] on button "Apply filter" at bounding box center [645, 218] width 44 height 14
select select
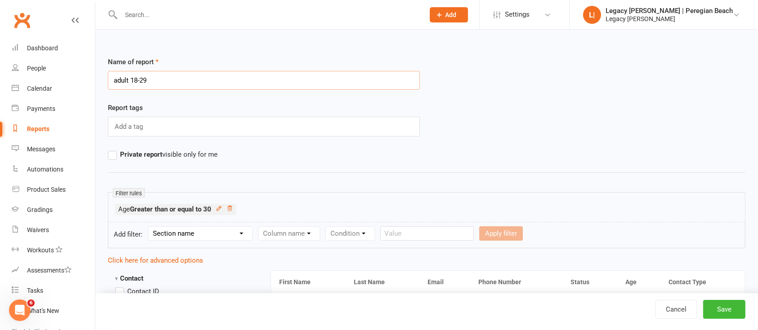
drag, startPoint x: 133, startPoint y: 81, endPoint x: 215, endPoint y: 88, distance: 82.6
click at [215, 88] on input "adult 18-29" at bounding box center [264, 80] width 312 height 19
type input "adult 30+"
click at [736, 306] on button "Save" at bounding box center [724, 309] width 42 height 19
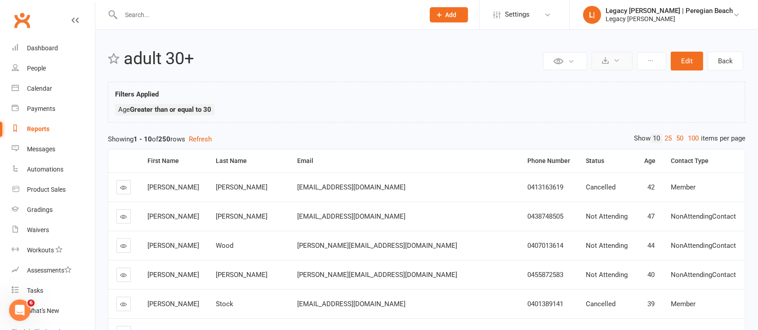
click at [614, 61] on icon at bounding box center [616, 60] width 7 height 7
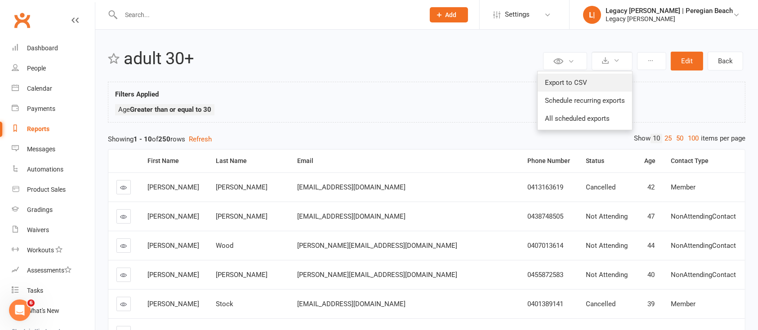
click at [576, 83] on link "Export to CSV" at bounding box center [585, 83] width 94 height 18
